Goal: Task Accomplishment & Management: Use online tool/utility

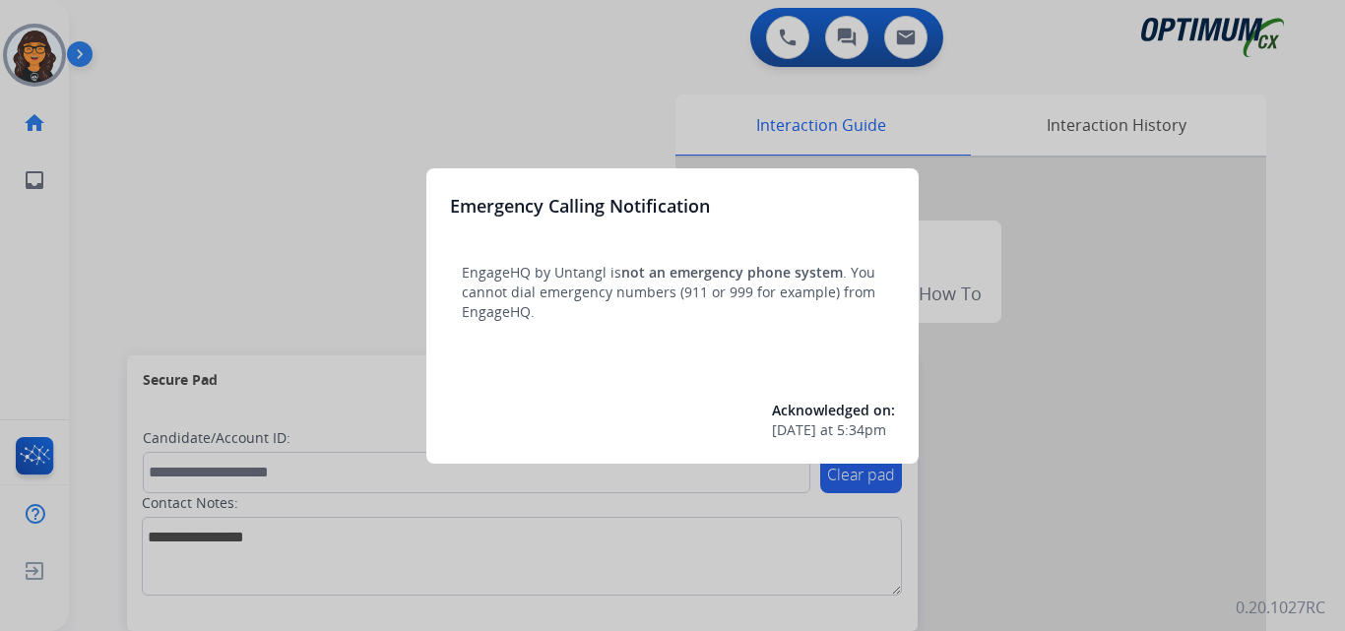
click at [155, 34] on div at bounding box center [672, 315] width 1345 height 631
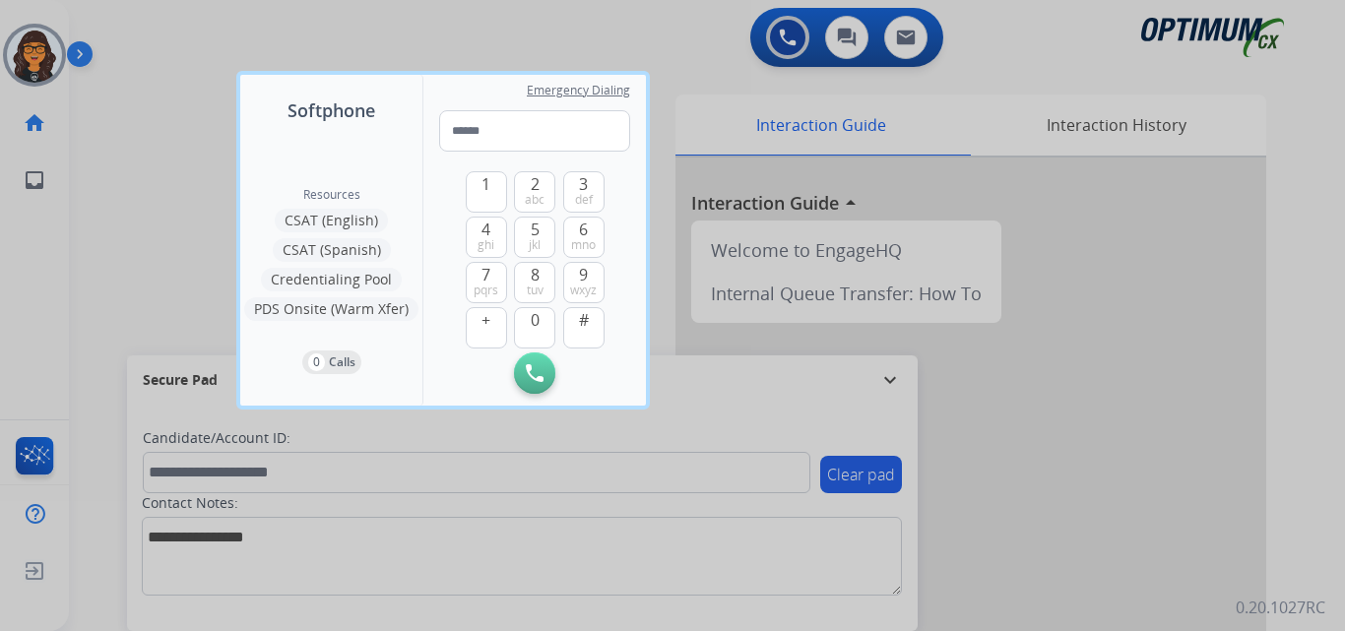
click at [144, 34] on div at bounding box center [672, 315] width 1345 height 631
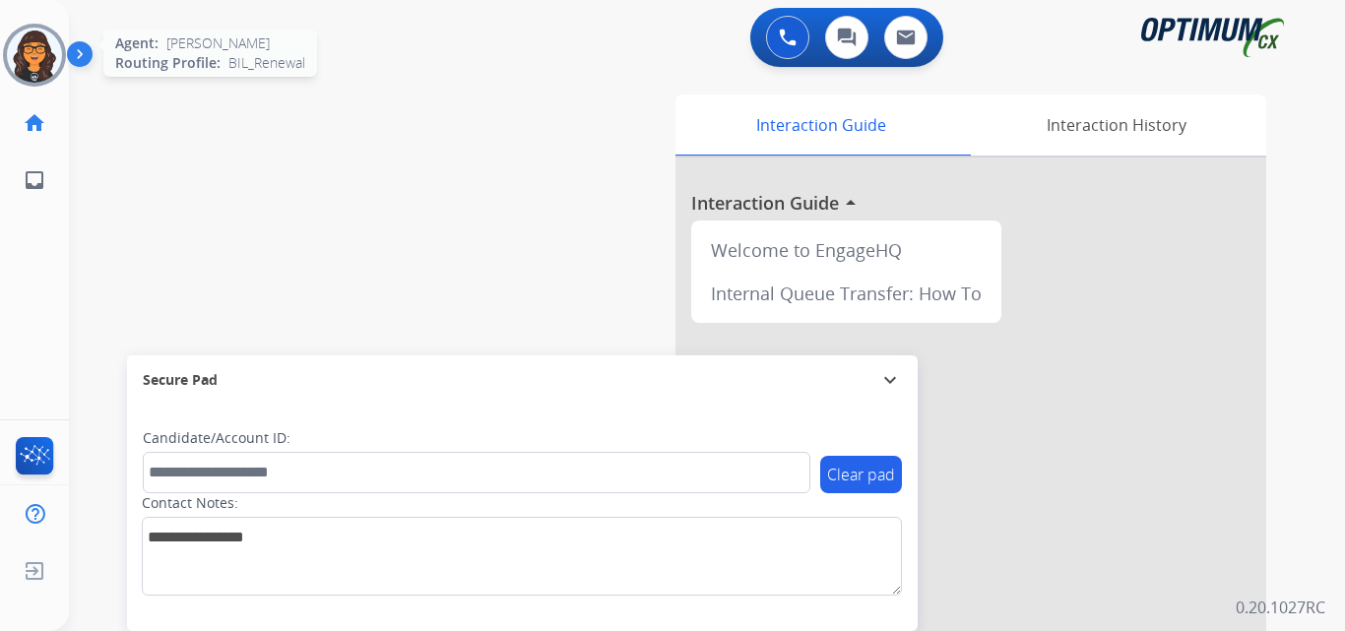
click at [38, 40] on img at bounding box center [34, 55] width 55 height 55
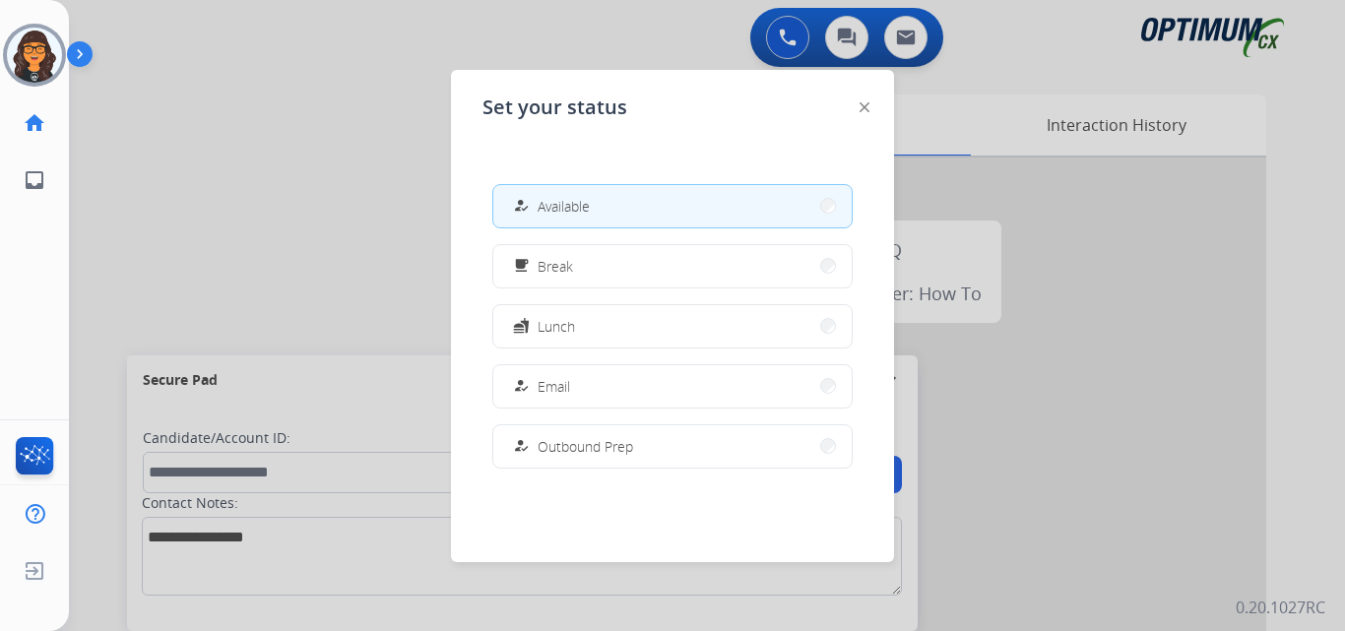
click at [860, 107] on img at bounding box center [864, 107] width 10 height 10
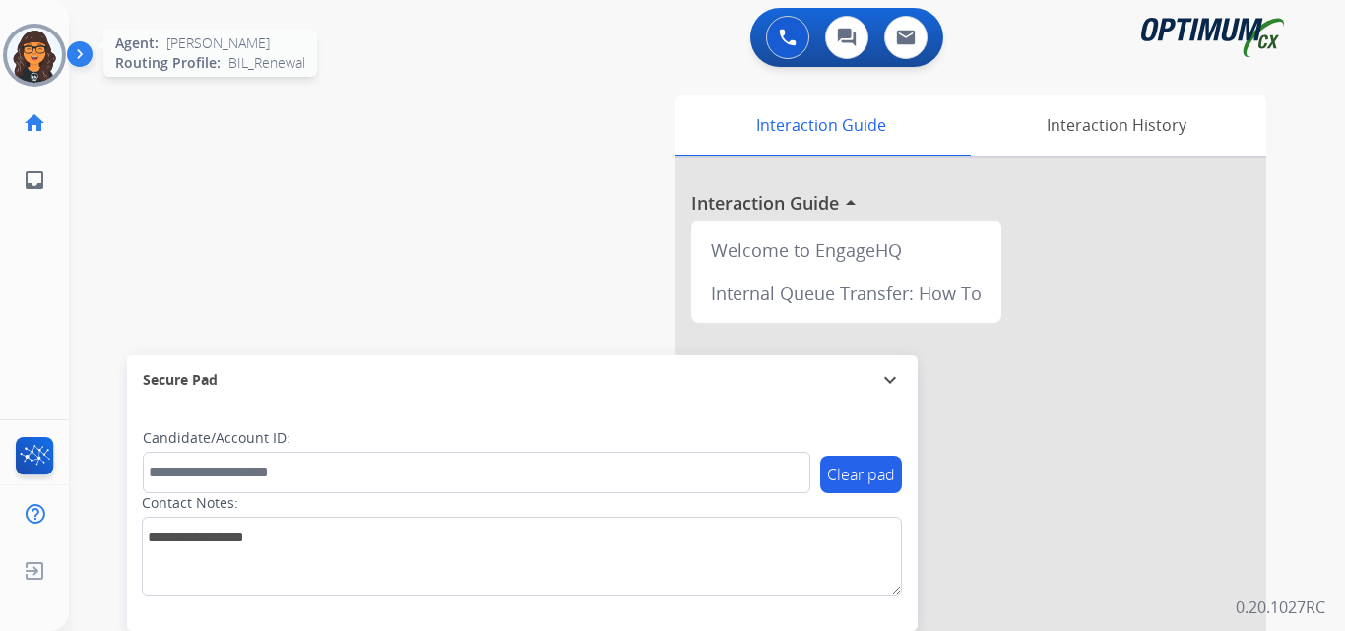
click at [45, 36] on img at bounding box center [34, 55] width 55 height 55
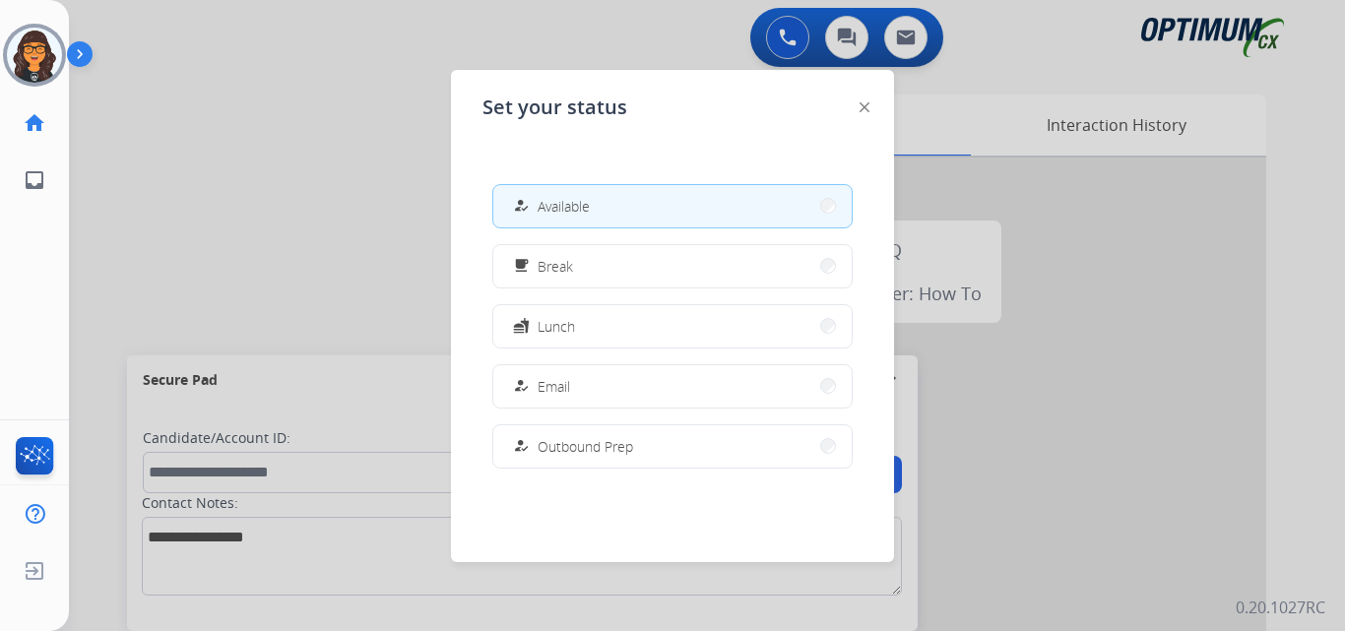
click at [867, 108] on img at bounding box center [864, 107] width 10 height 10
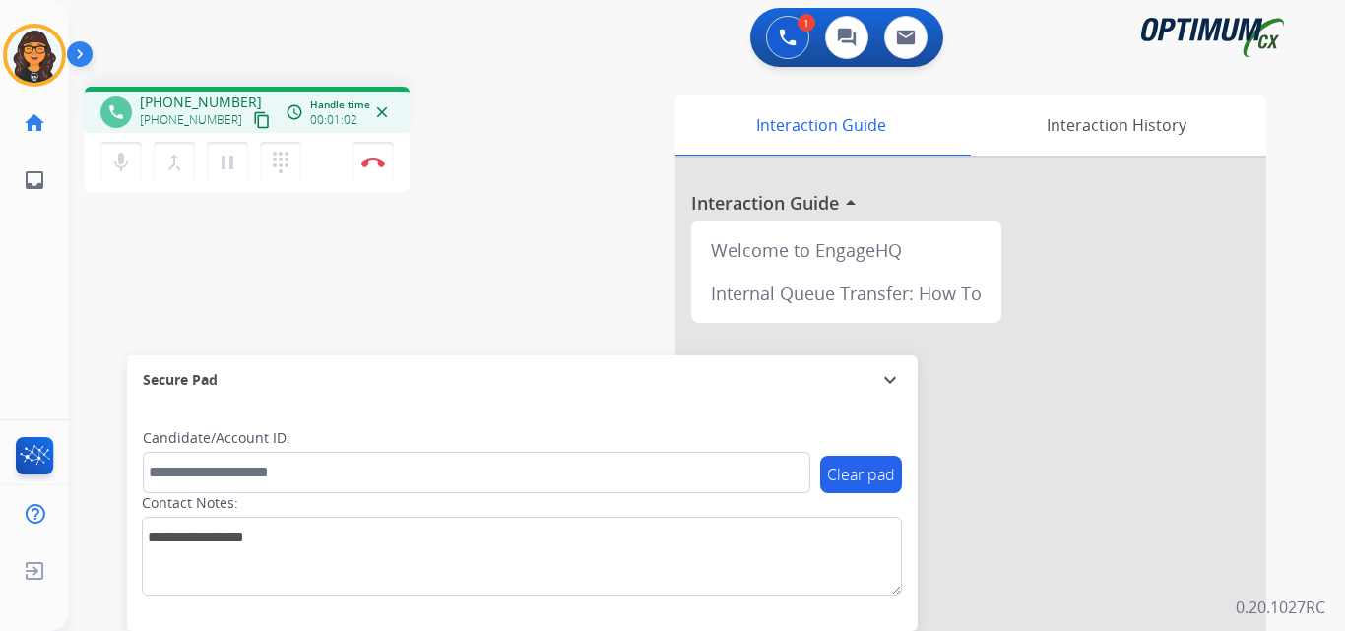
click at [253, 125] on mat-icon "content_copy" at bounding box center [262, 120] width 18 height 18
click at [382, 159] on img at bounding box center [373, 162] width 24 height 10
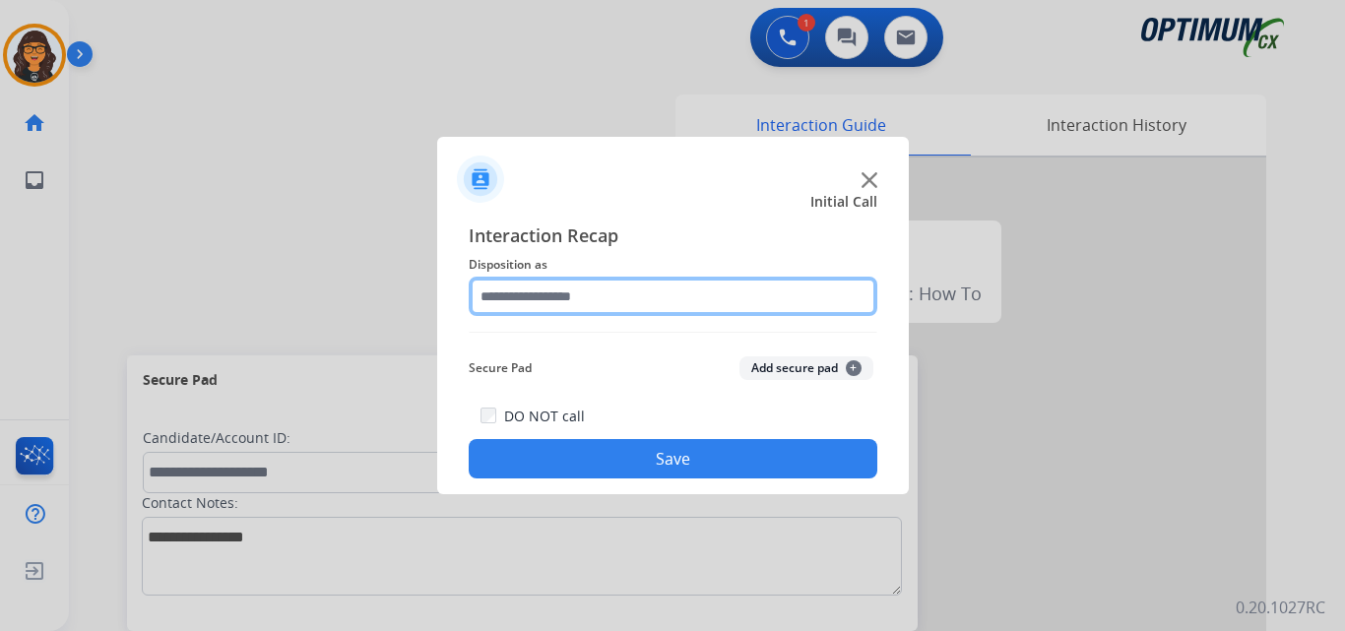
click at [540, 306] on input "text" at bounding box center [673, 296] width 409 height 39
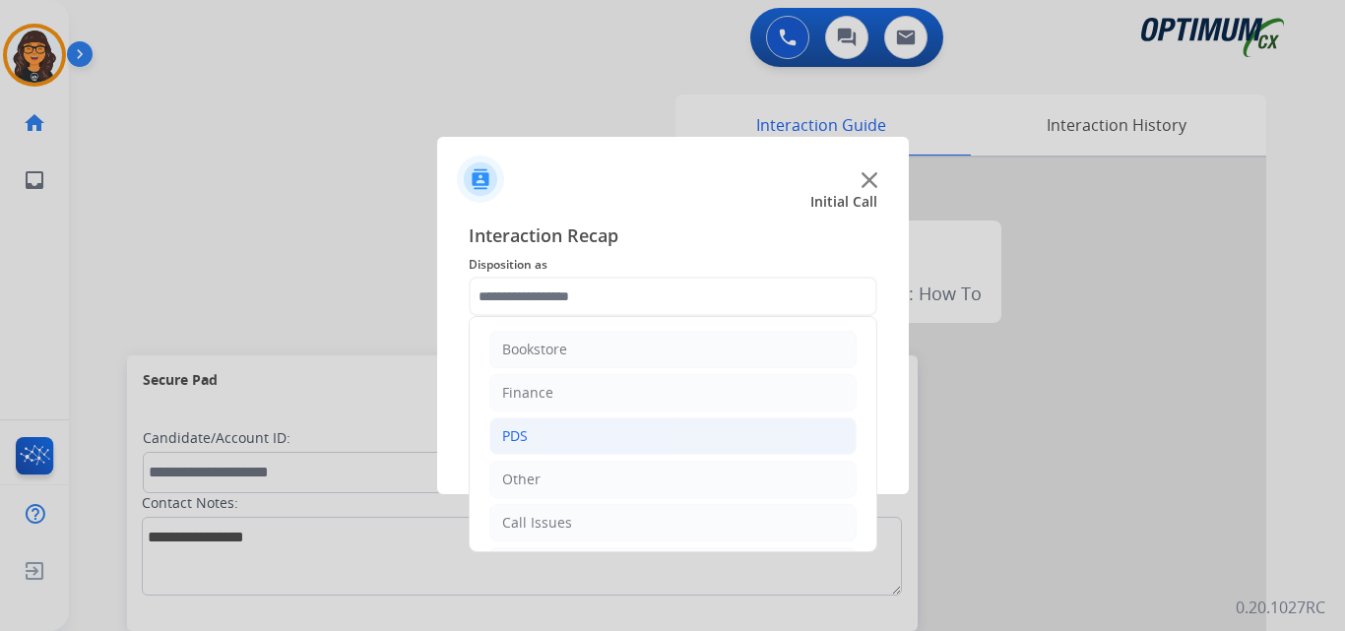
click at [534, 444] on li "PDS" at bounding box center [672, 435] width 367 height 37
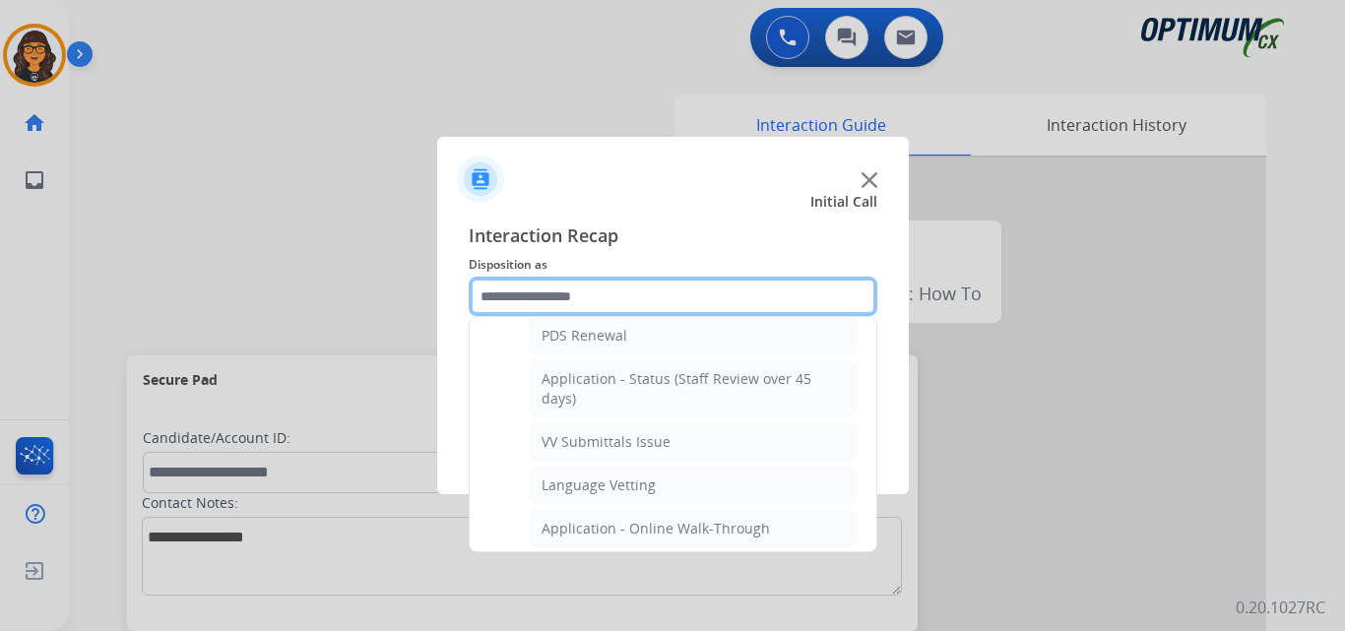
scroll to position [197, 0]
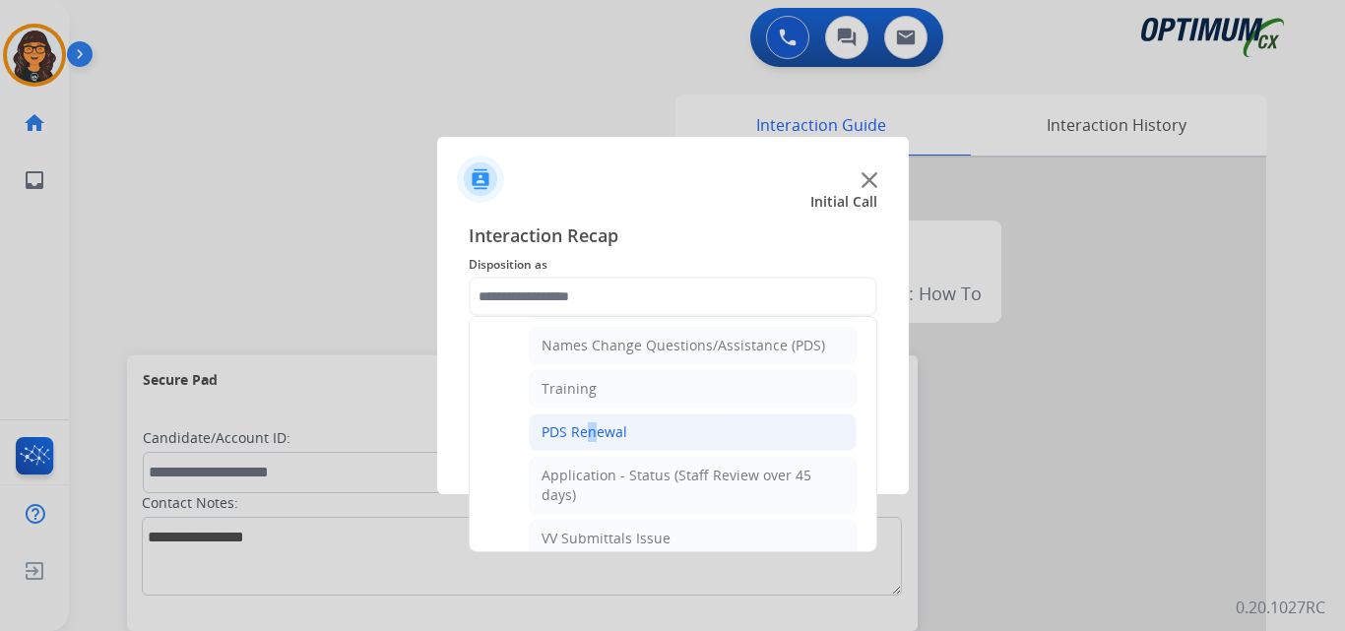
click at [585, 425] on li "PDS Renewal" at bounding box center [693, 431] width 328 height 37
type input "**********"
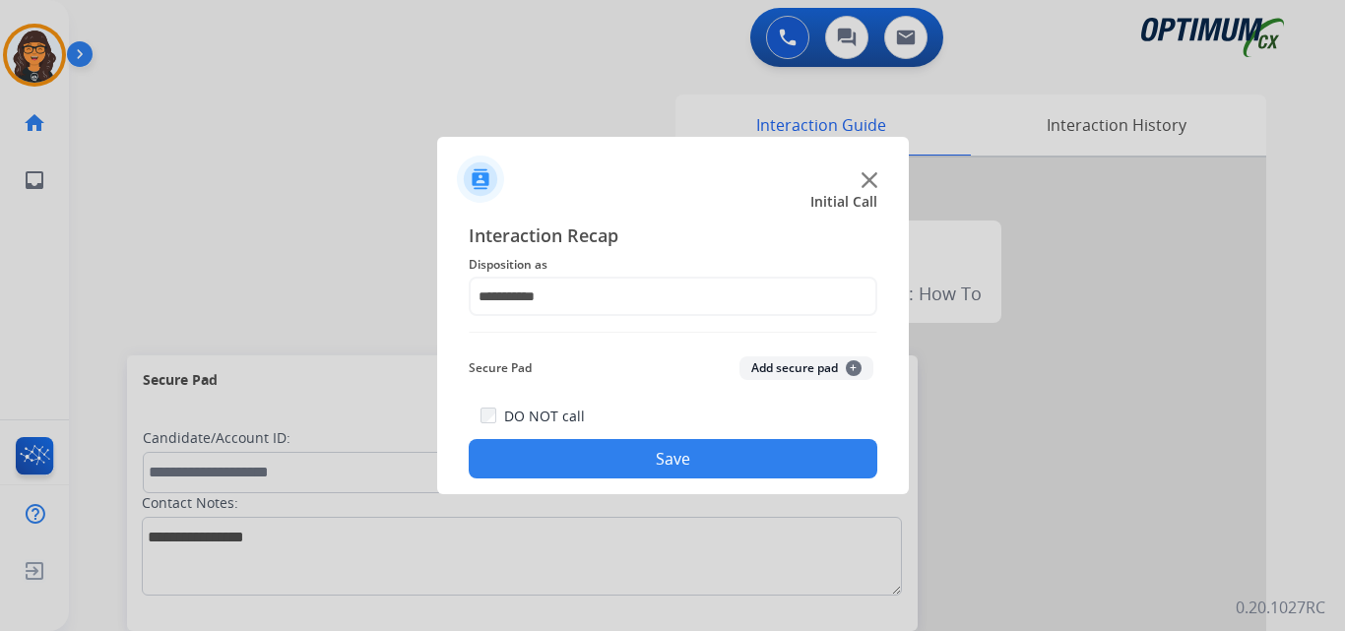
click at [612, 464] on button "Save" at bounding box center [673, 458] width 409 height 39
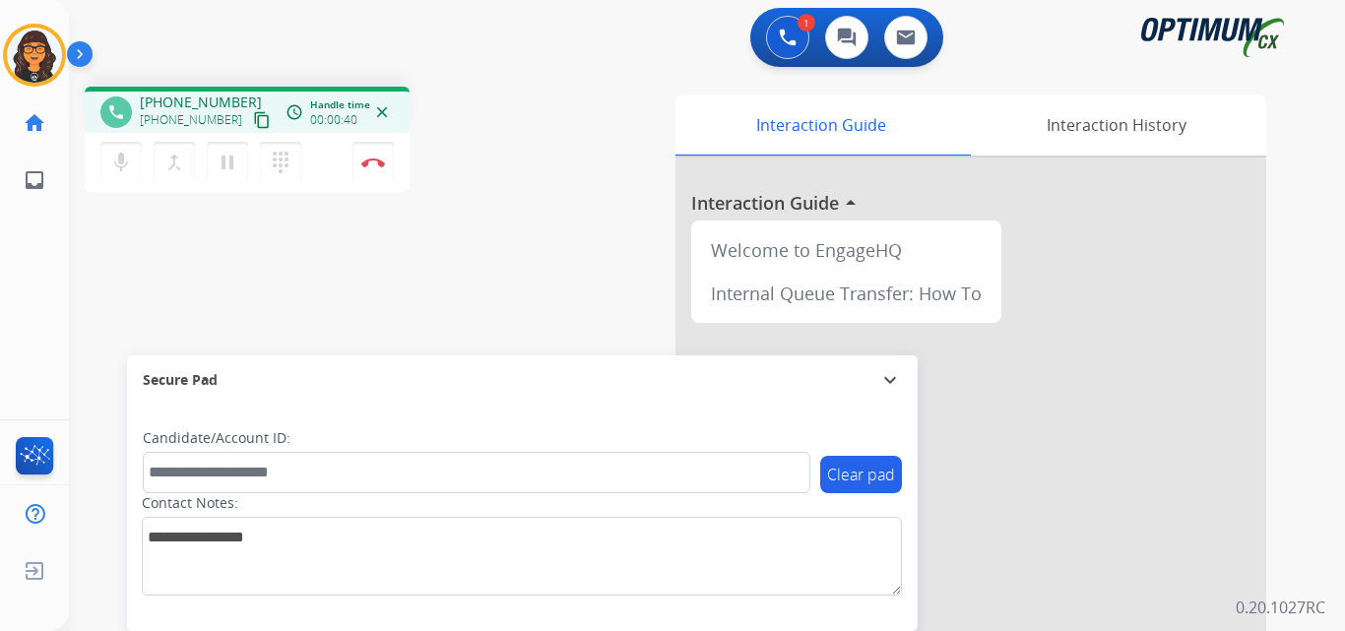
click at [253, 124] on mat-icon "content_copy" at bounding box center [262, 120] width 18 height 18
click at [378, 161] on img at bounding box center [373, 162] width 24 height 10
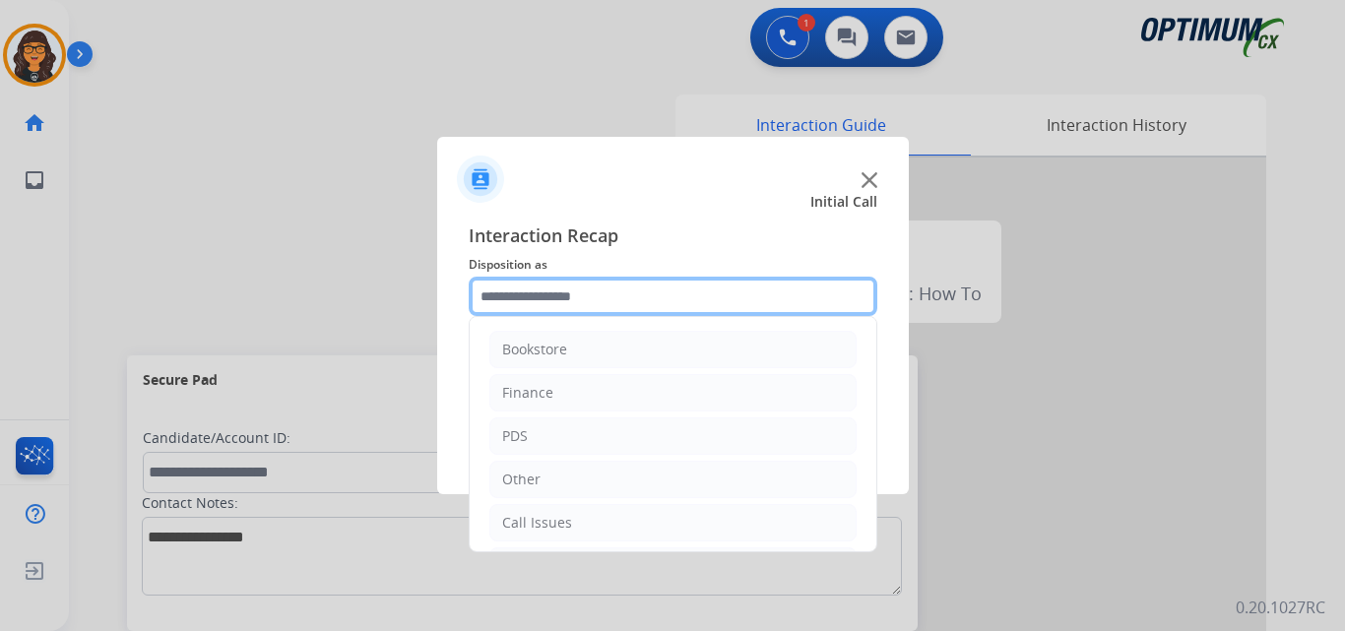
click at [558, 293] on input "text" at bounding box center [673, 296] width 409 height 39
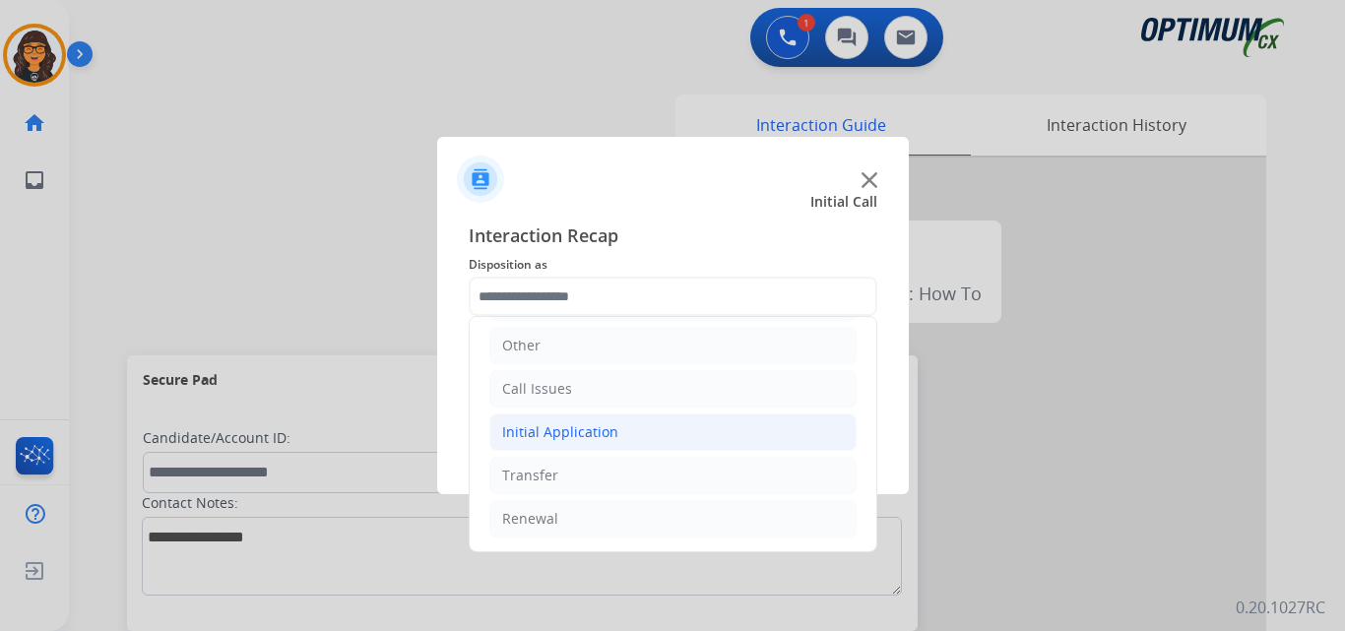
drag, startPoint x: 574, startPoint y: 418, endPoint x: 616, endPoint y: 439, distance: 47.1
click at [575, 418] on li "Initial Application" at bounding box center [672, 431] width 367 height 37
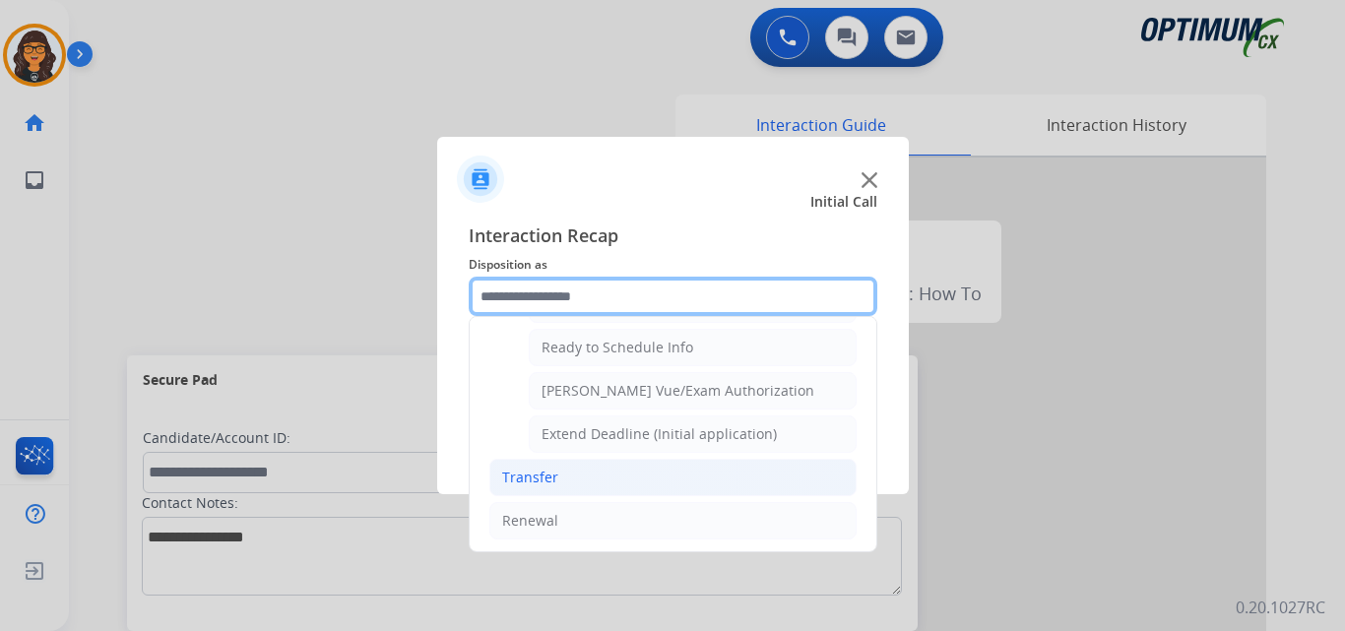
scroll to position [1193, 0]
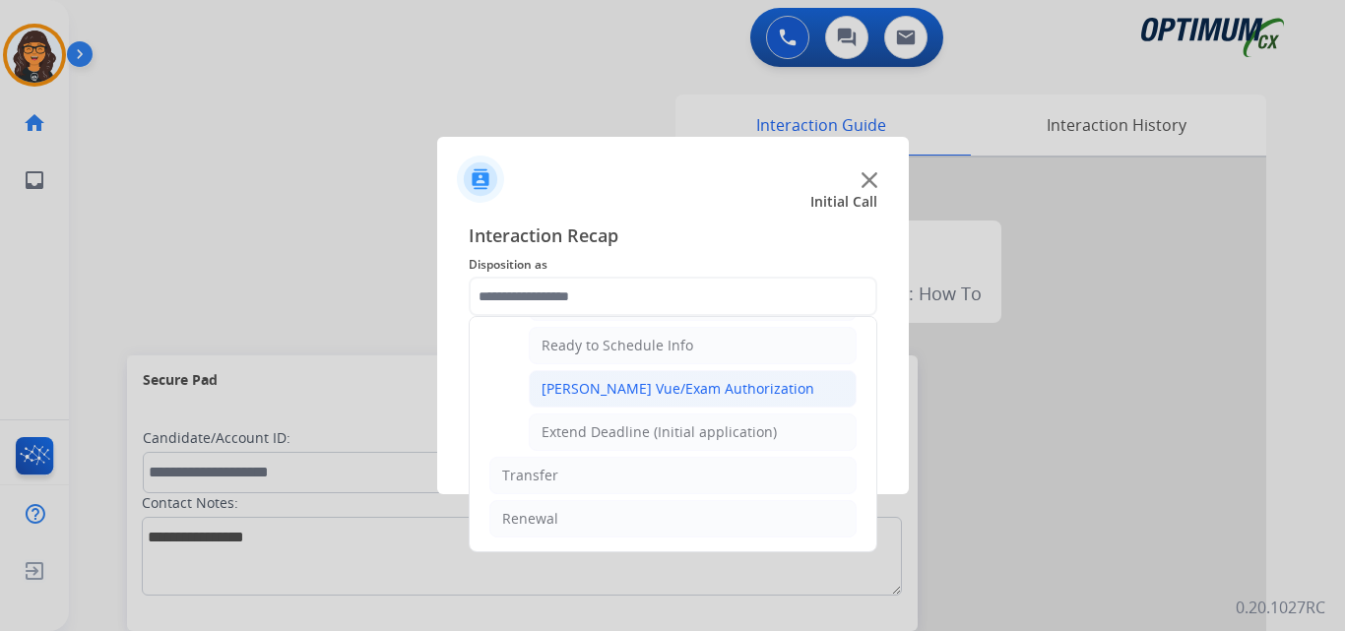
click at [668, 388] on div "Pearson Vue/Exam Authorization" at bounding box center [677, 389] width 273 height 20
type input "**********"
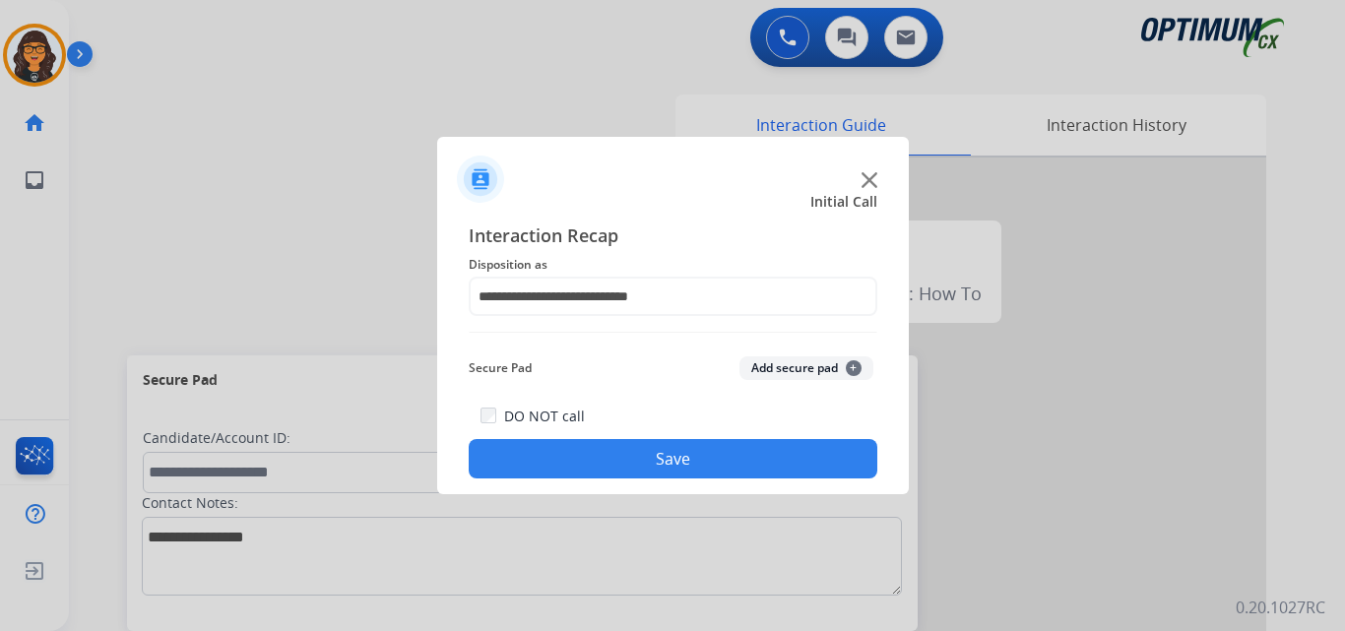
drag, startPoint x: 652, startPoint y: 466, endPoint x: 243, endPoint y: 158, distance: 511.1
click at [651, 467] on button "Save" at bounding box center [673, 458] width 409 height 39
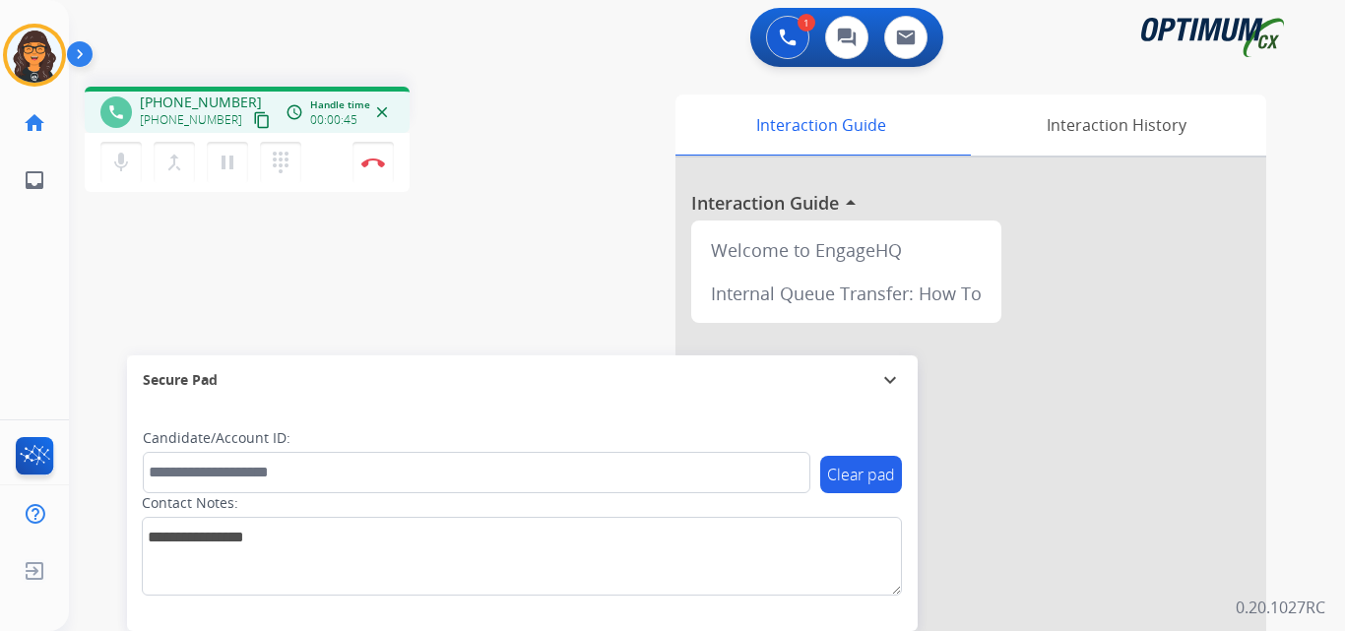
click at [253, 124] on mat-icon "content_copy" at bounding box center [262, 120] width 18 height 18
click at [374, 161] on img at bounding box center [373, 162] width 24 height 10
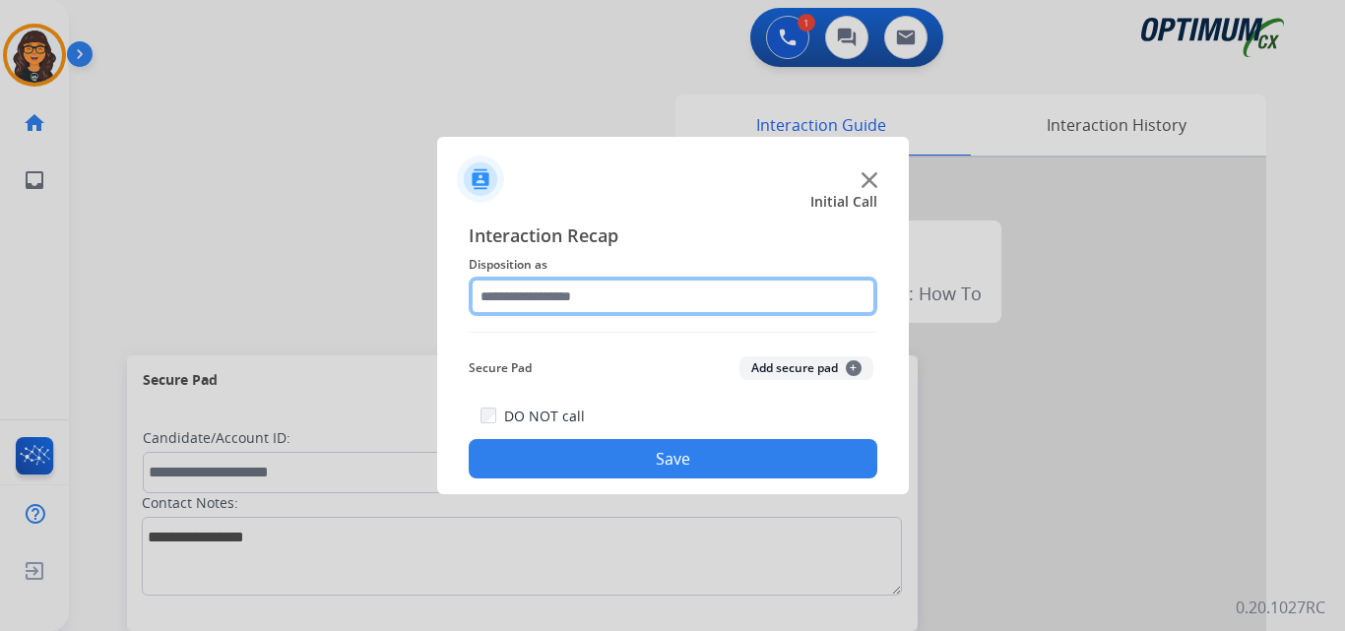
click at [533, 306] on input "text" at bounding box center [673, 296] width 409 height 39
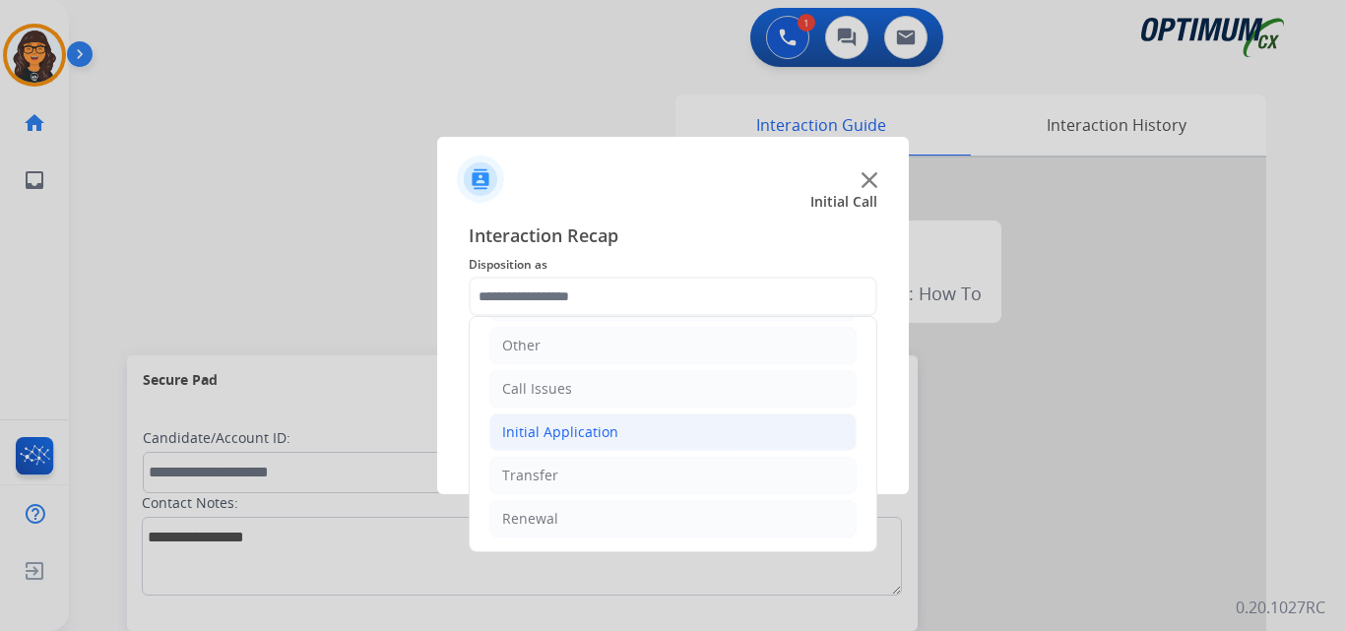
click at [576, 425] on div "Initial Application" at bounding box center [560, 432] width 116 height 20
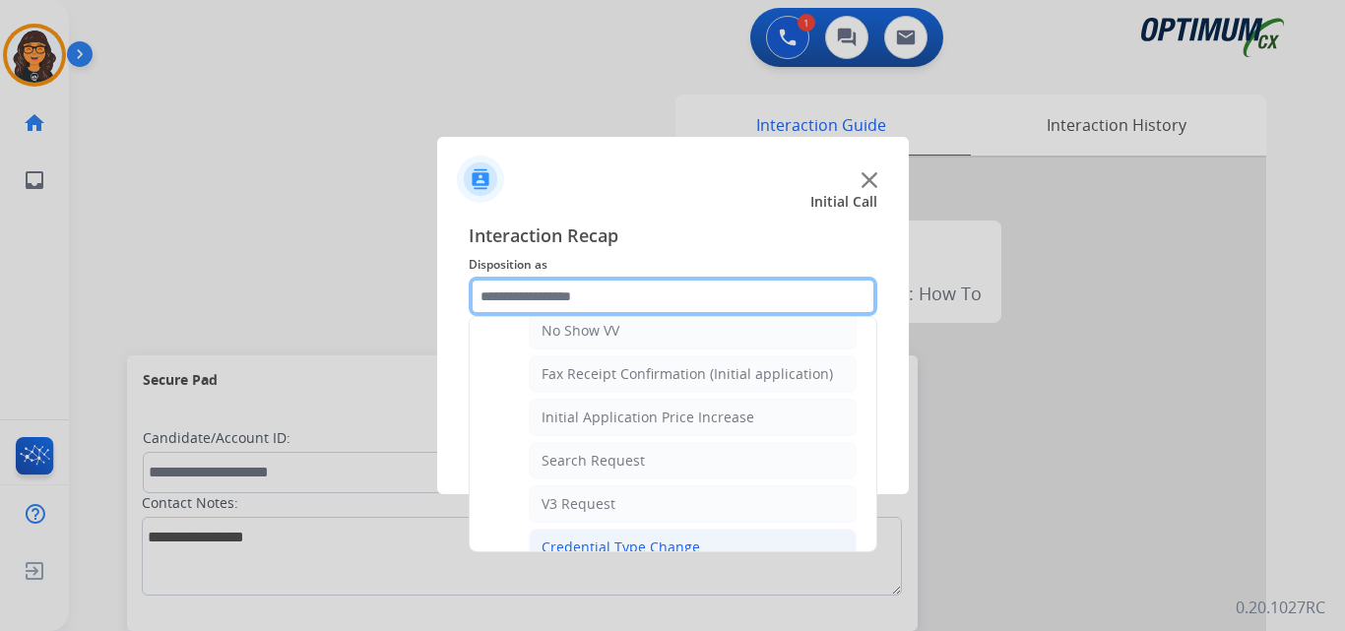
scroll to position [724, 0]
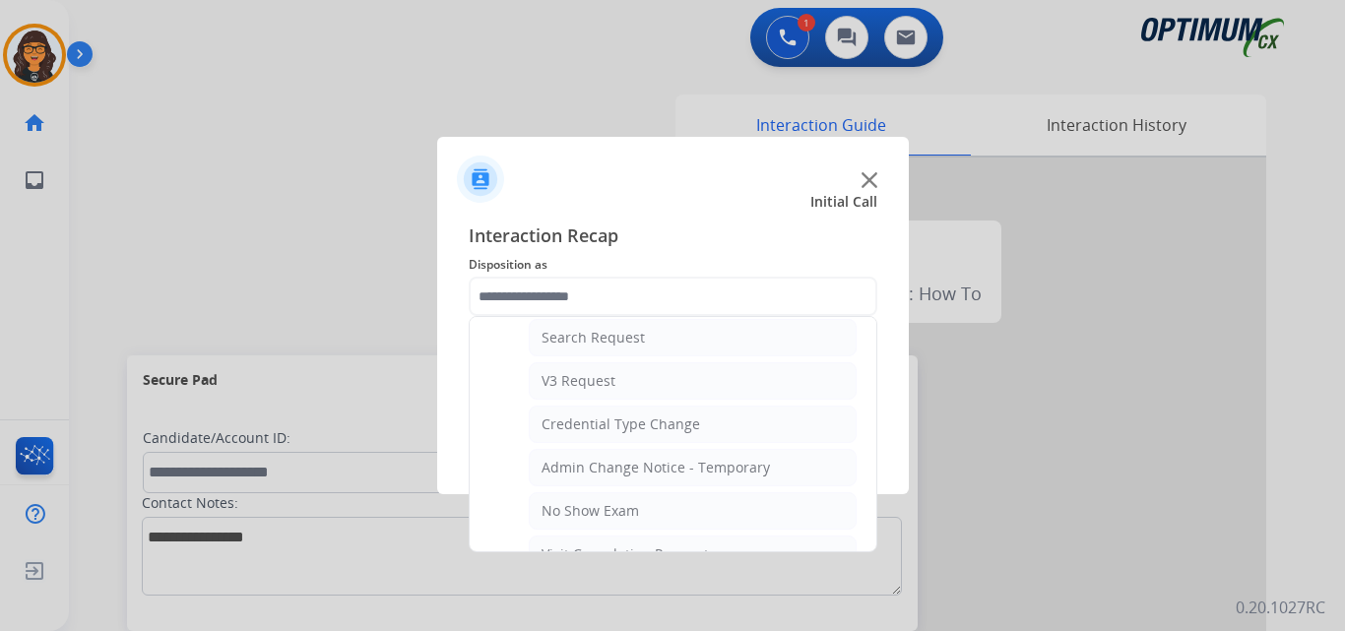
click at [588, 507] on div "No Show Exam" at bounding box center [589, 511] width 97 height 20
type input "**********"
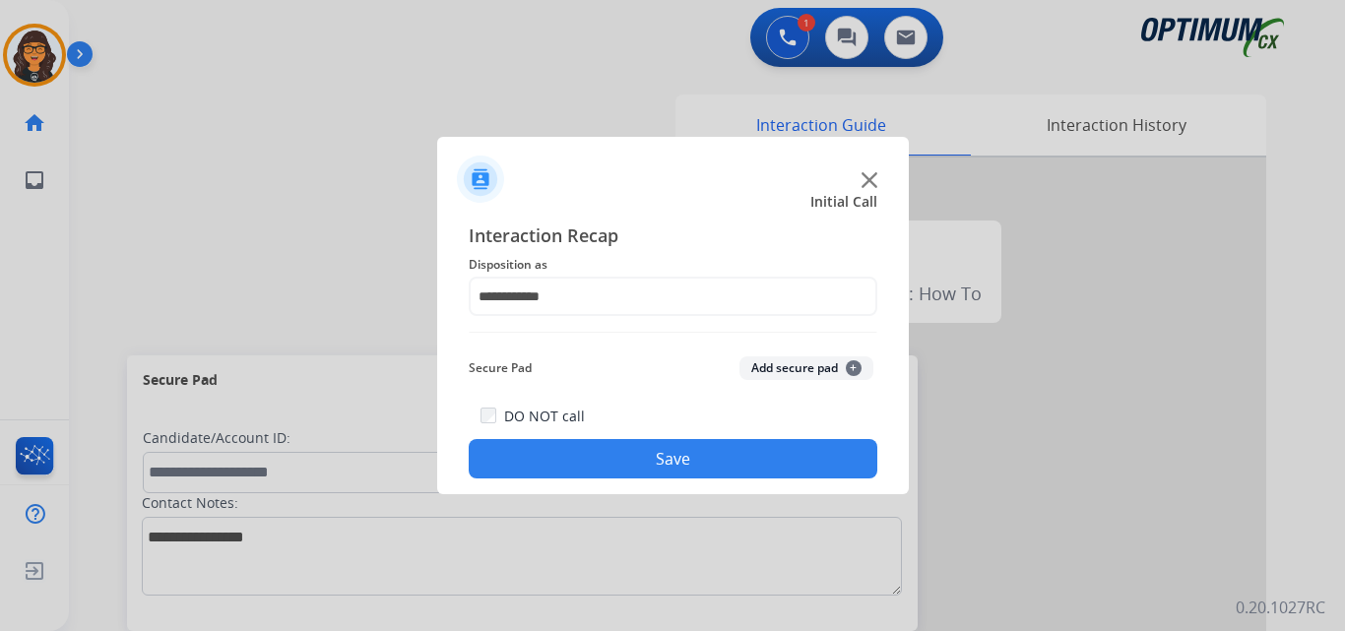
click at [603, 462] on button "Save" at bounding box center [673, 458] width 409 height 39
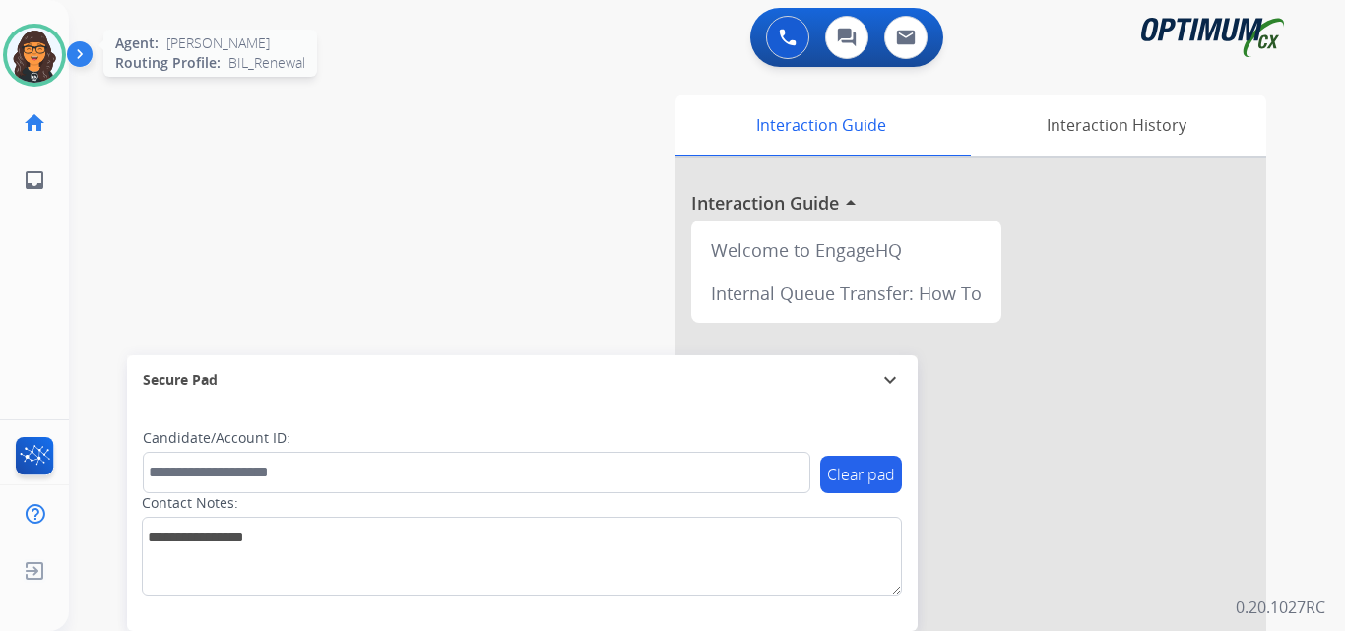
click at [40, 59] on img at bounding box center [34, 55] width 55 height 55
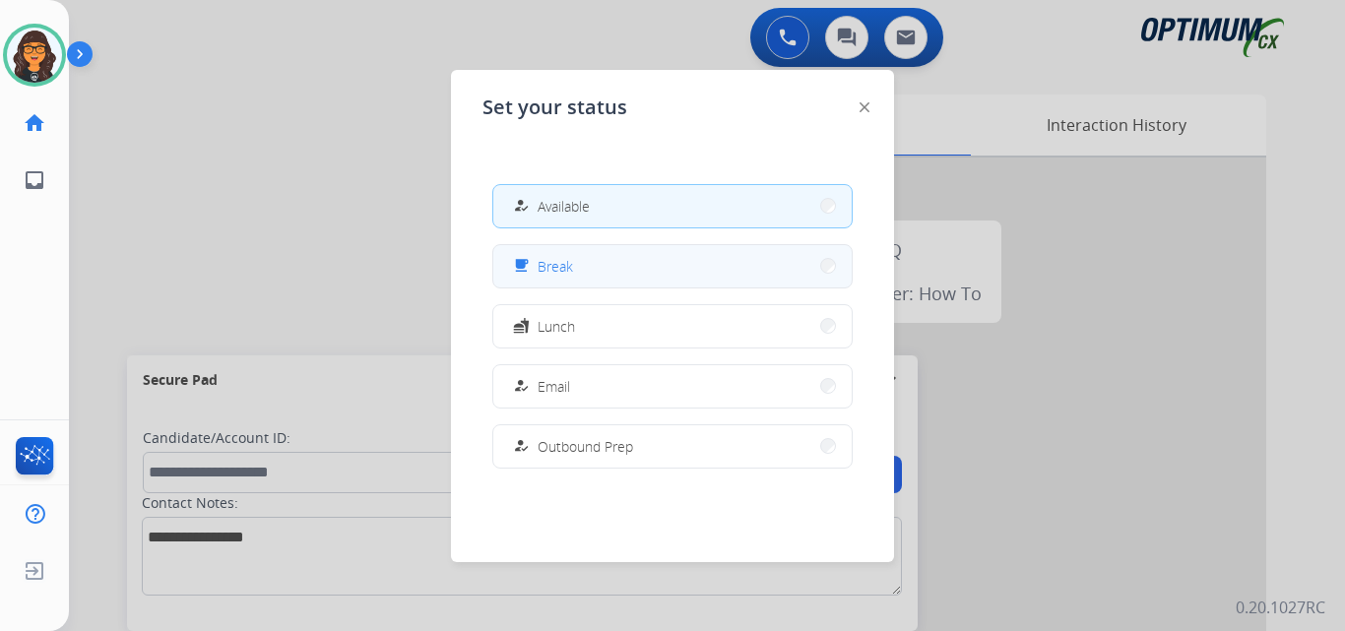
click at [536, 272] on div "free_breakfast" at bounding box center [523, 266] width 29 height 24
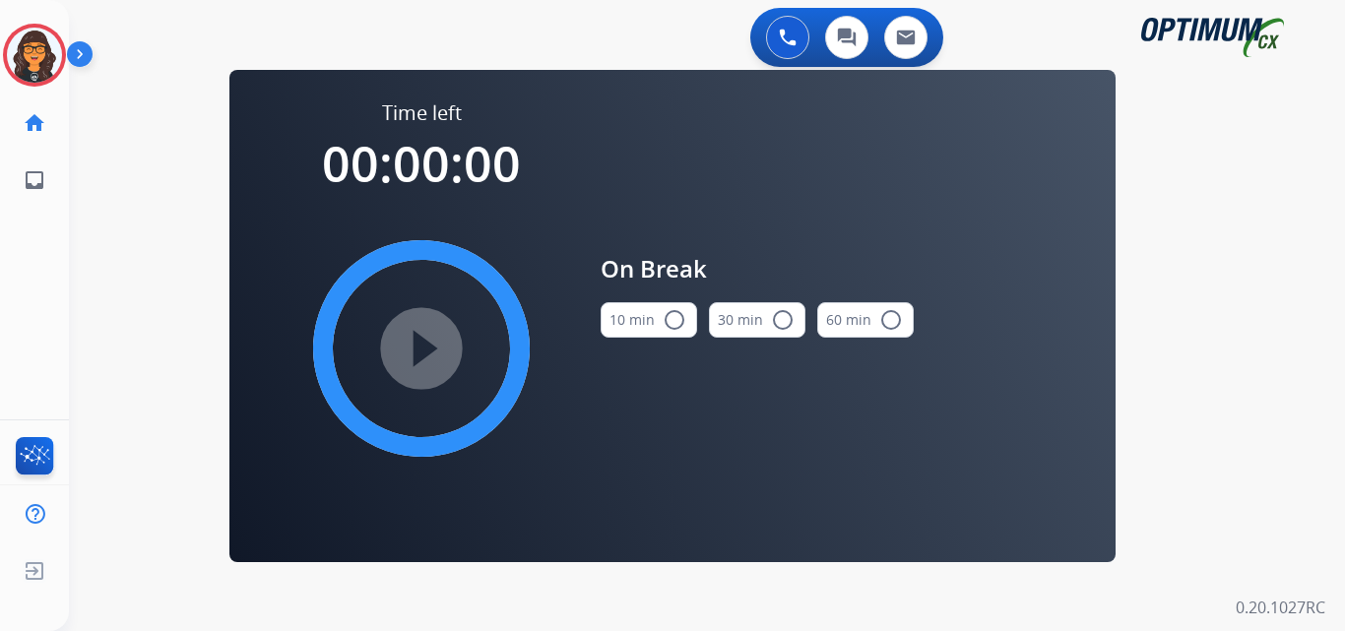
drag, startPoint x: 642, startPoint y: 322, endPoint x: 572, endPoint y: 343, distance: 72.9
click at [641, 322] on button "10 min radio_button_unchecked" at bounding box center [648, 319] width 96 height 35
click at [416, 346] on mat-icon "play_circle_filled" at bounding box center [421, 349] width 24 height 24
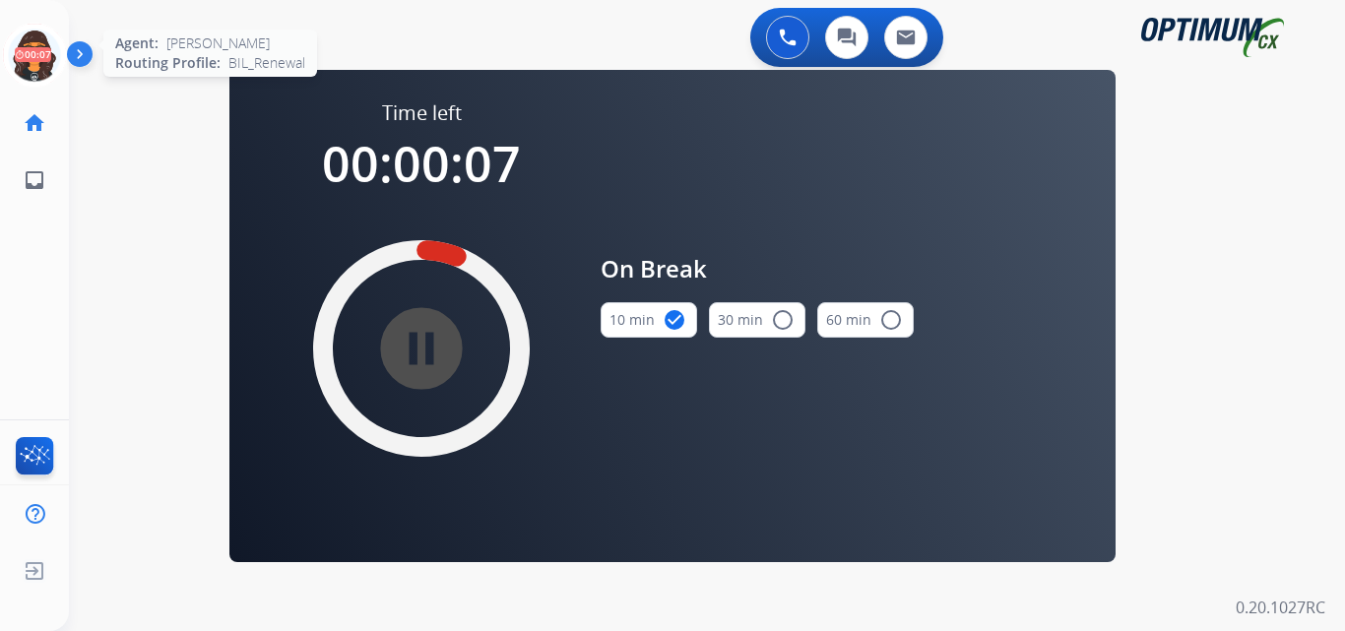
click at [40, 65] on icon at bounding box center [35, 56] width 64 height 64
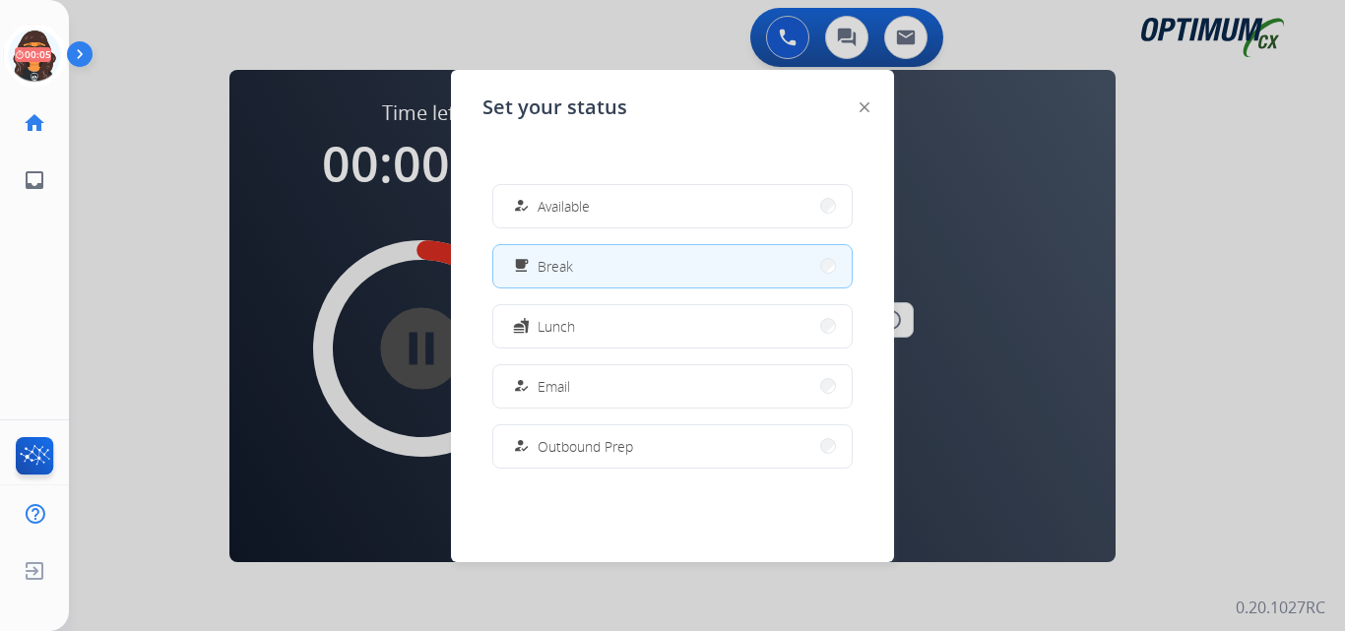
drag, startPoint x: 575, startPoint y: 212, endPoint x: 645, endPoint y: 209, distance: 70.0
click at [575, 212] on span "Available" at bounding box center [563, 206] width 52 height 21
